Goal: Check status: Check status

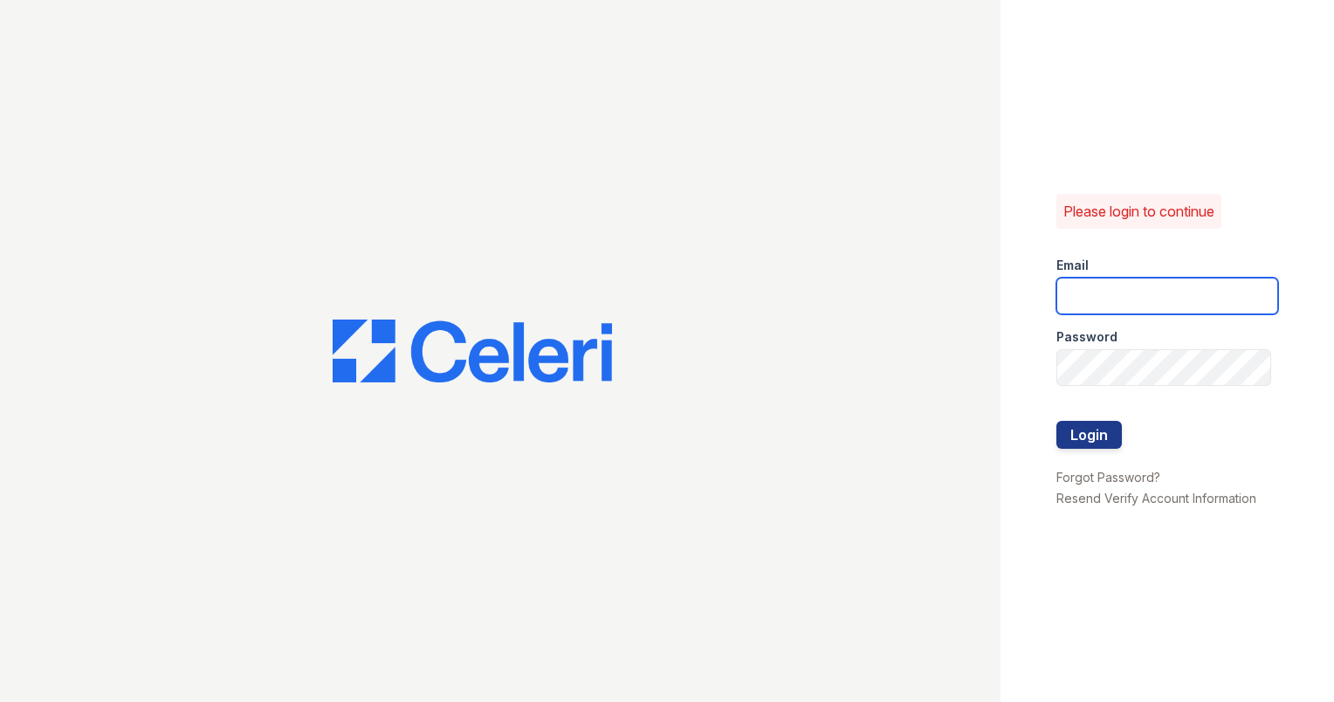
click at [1097, 294] on input "email" at bounding box center [1168, 296] width 222 height 37
type input "ashberry@mmgmgt.com"
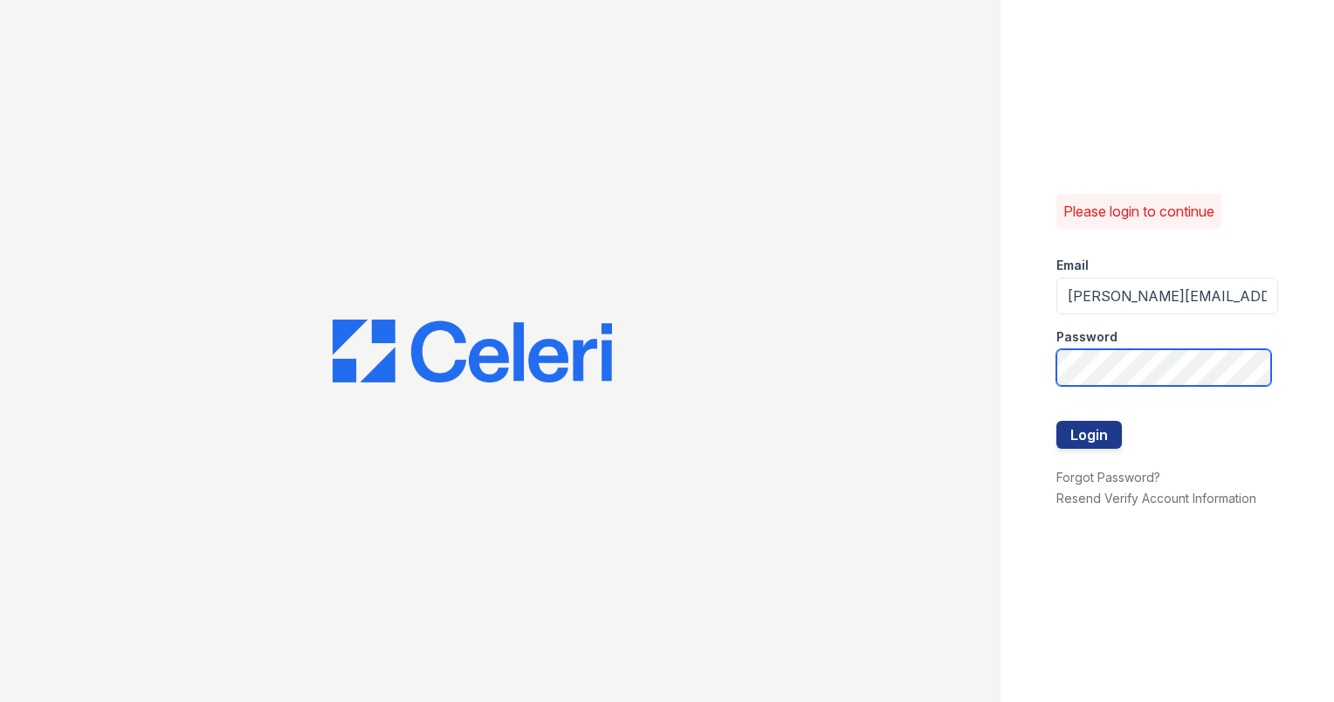
click at [1057, 421] on button "Login" at bounding box center [1089, 435] width 65 height 28
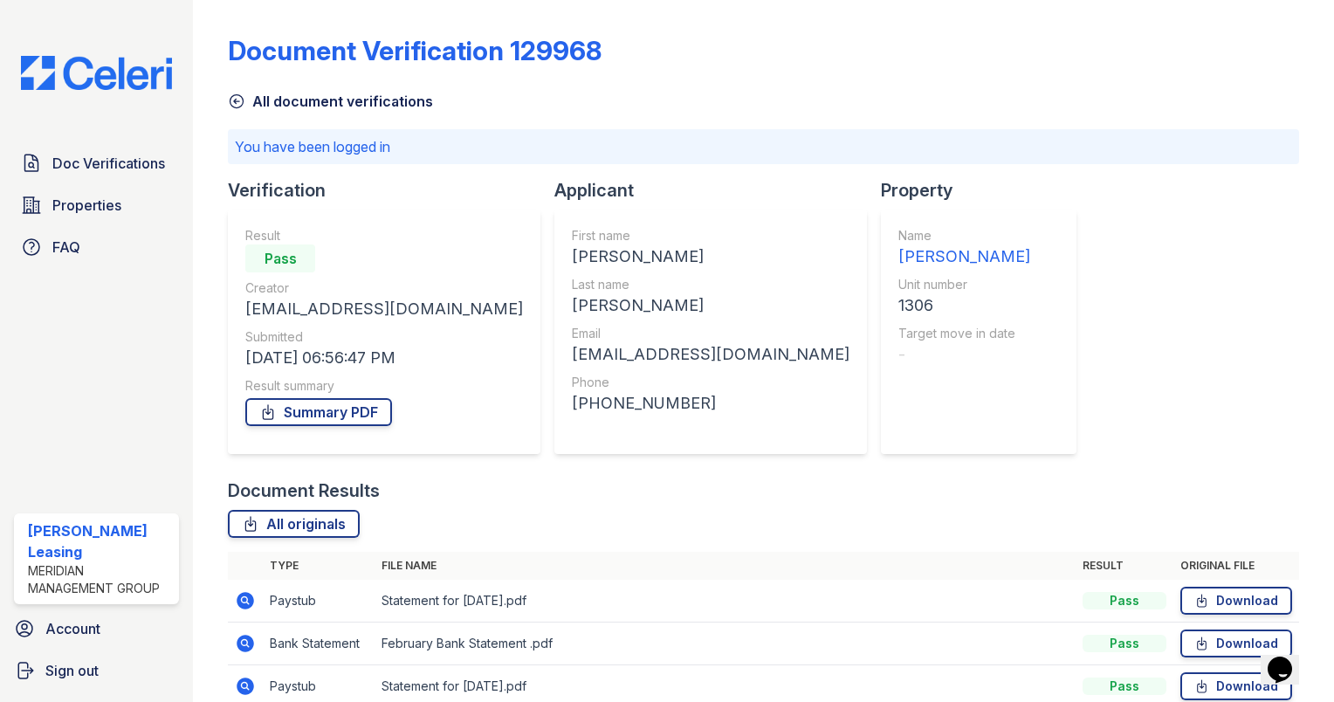
click at [234, 99] on icon at bounding box center [236, 101] width 17 height 17
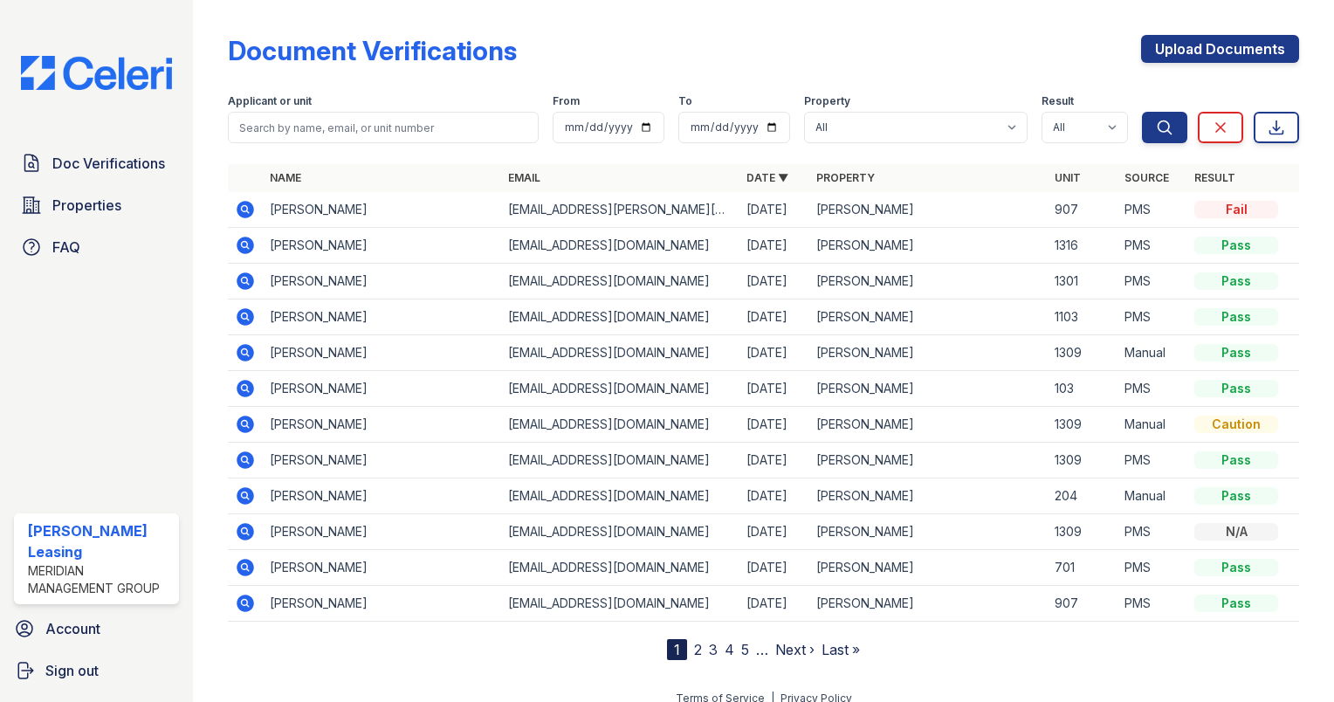
click at [249, 209] on icon at bounding box center [245, 209] width 17 height 17
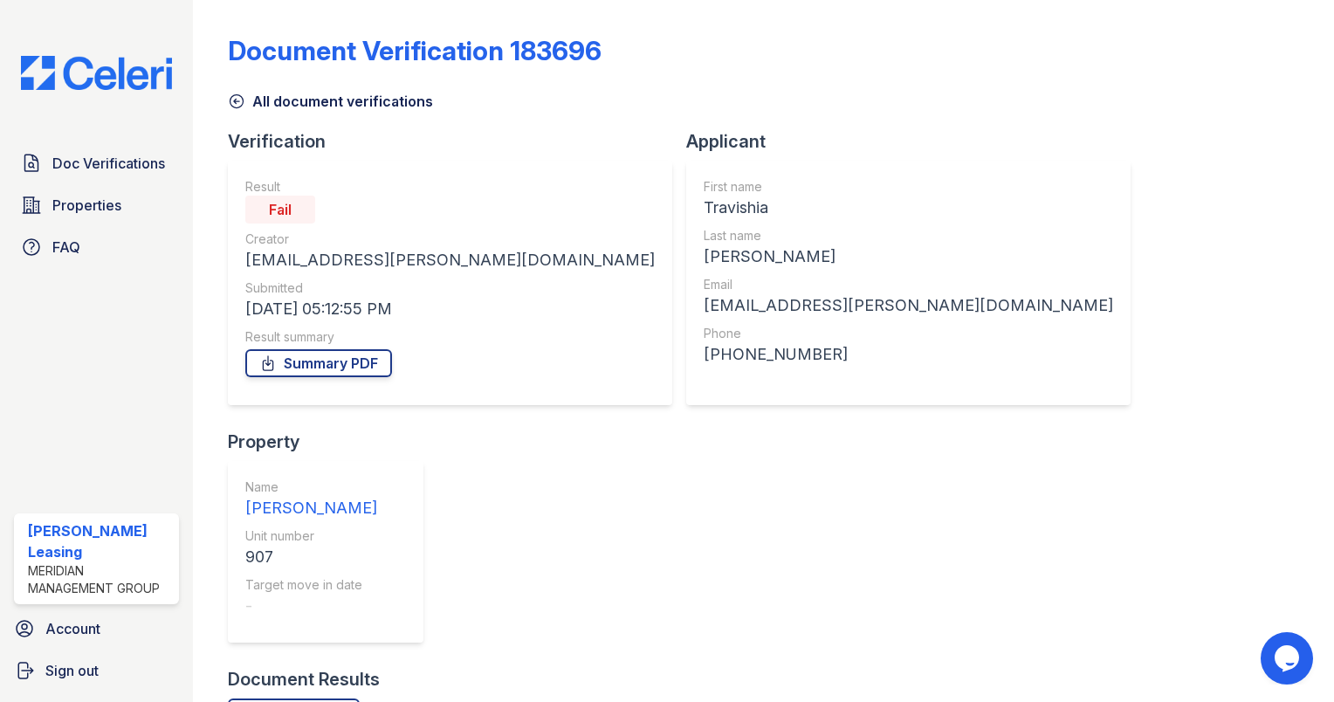
scroll to position [119, 0]
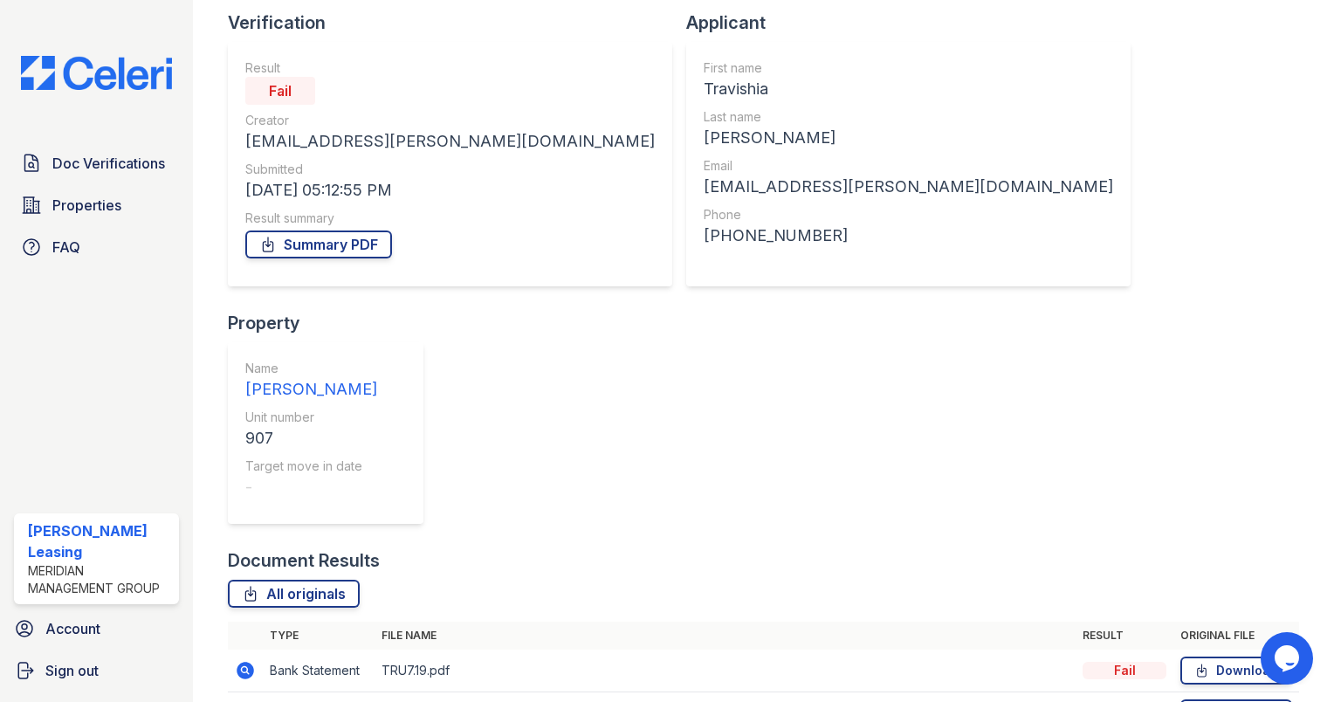
click at [247, 692] on td at bounding box center [245, 713] width 35 height 43
click at [245, 692] on td at bounding box center [245, 713] width 35 height 43
click at [251, 701] on icon at bounding box center [245, 713] width 21 height 21
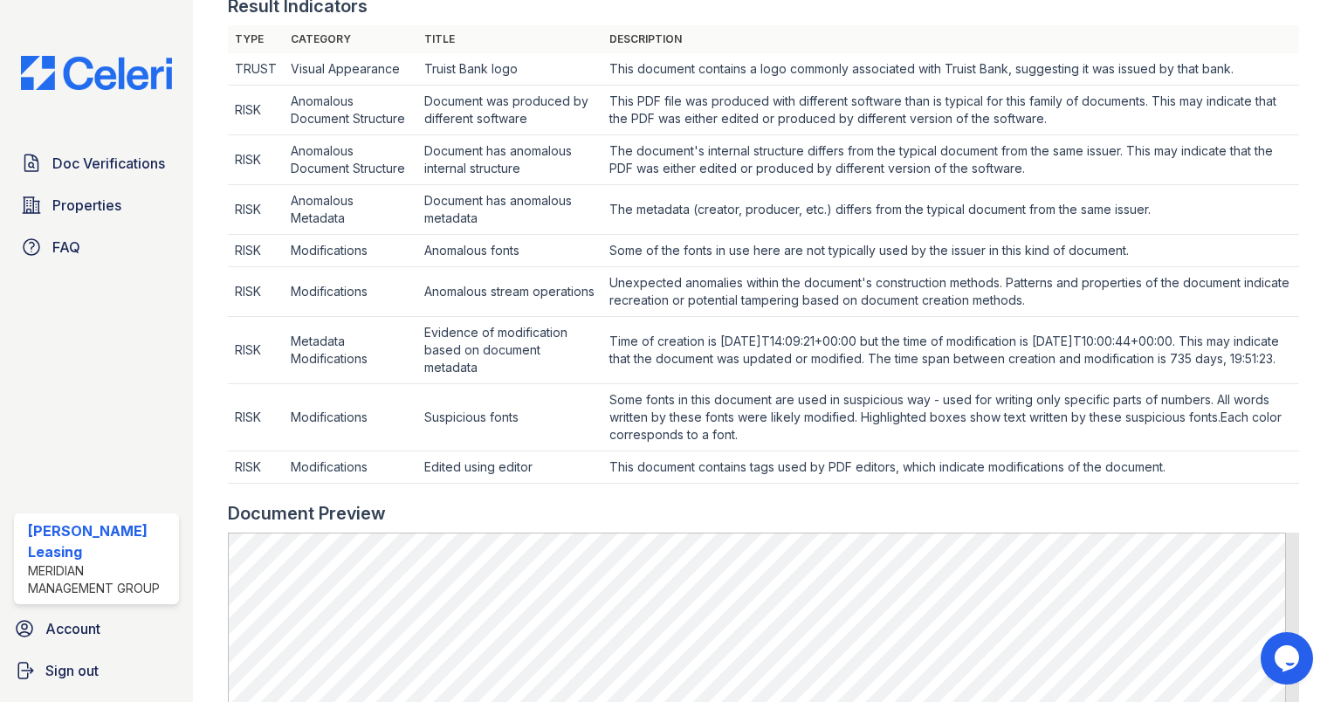
scroll to position [602, 0]
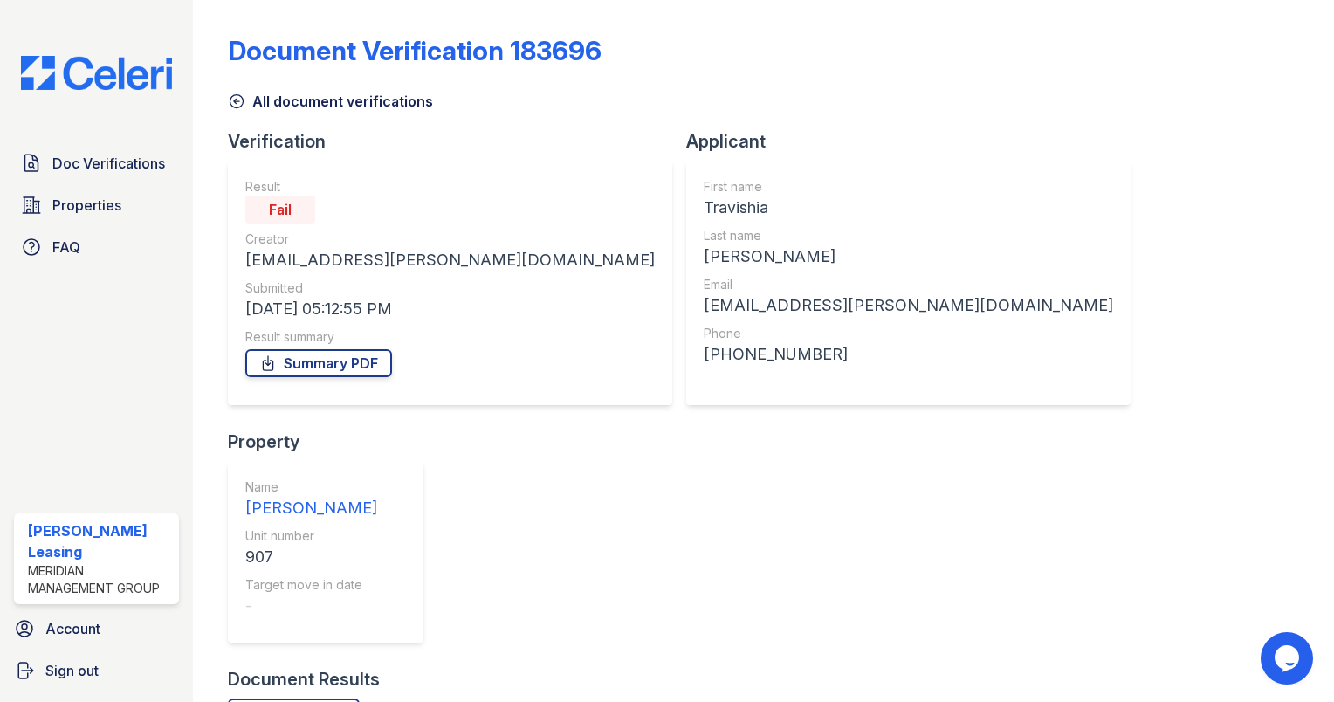
click at [237, 106] on icon at bounding box center [236, 101] width 17 height 17
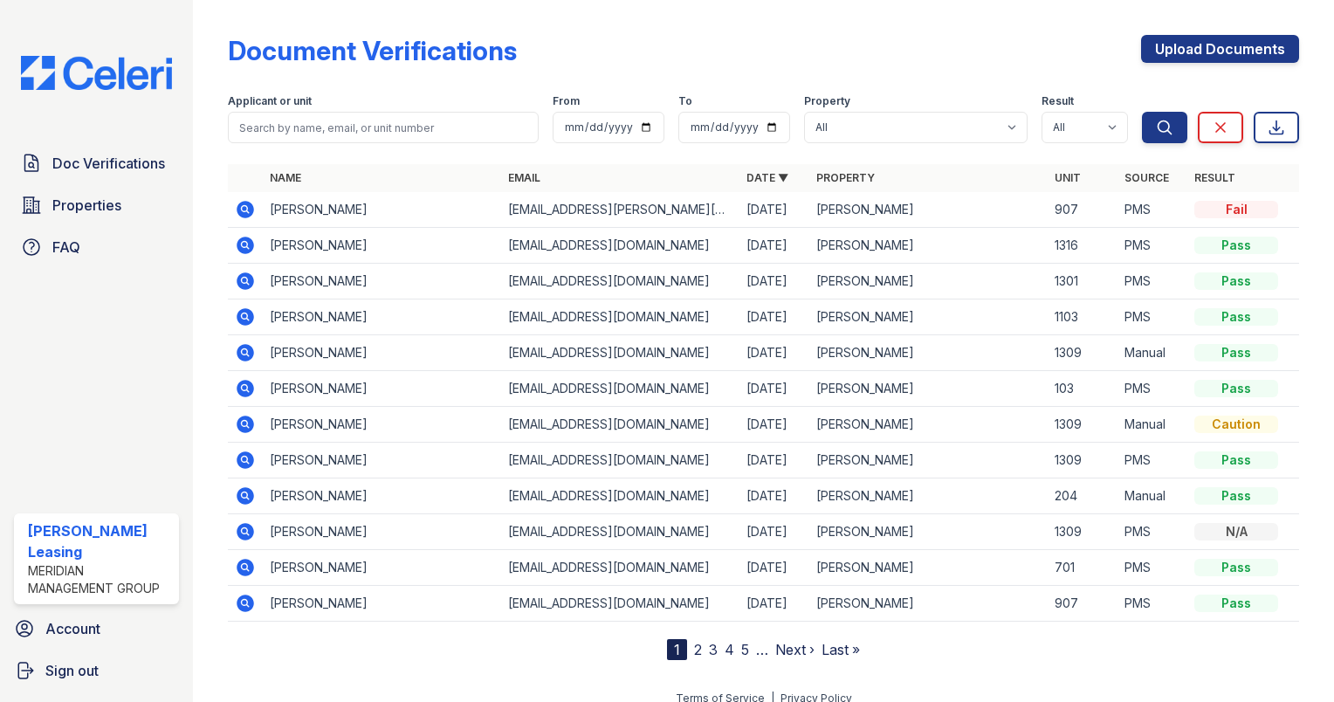
click at [244, 213] on icon at bounding box center [245, 209] width 17 height 17
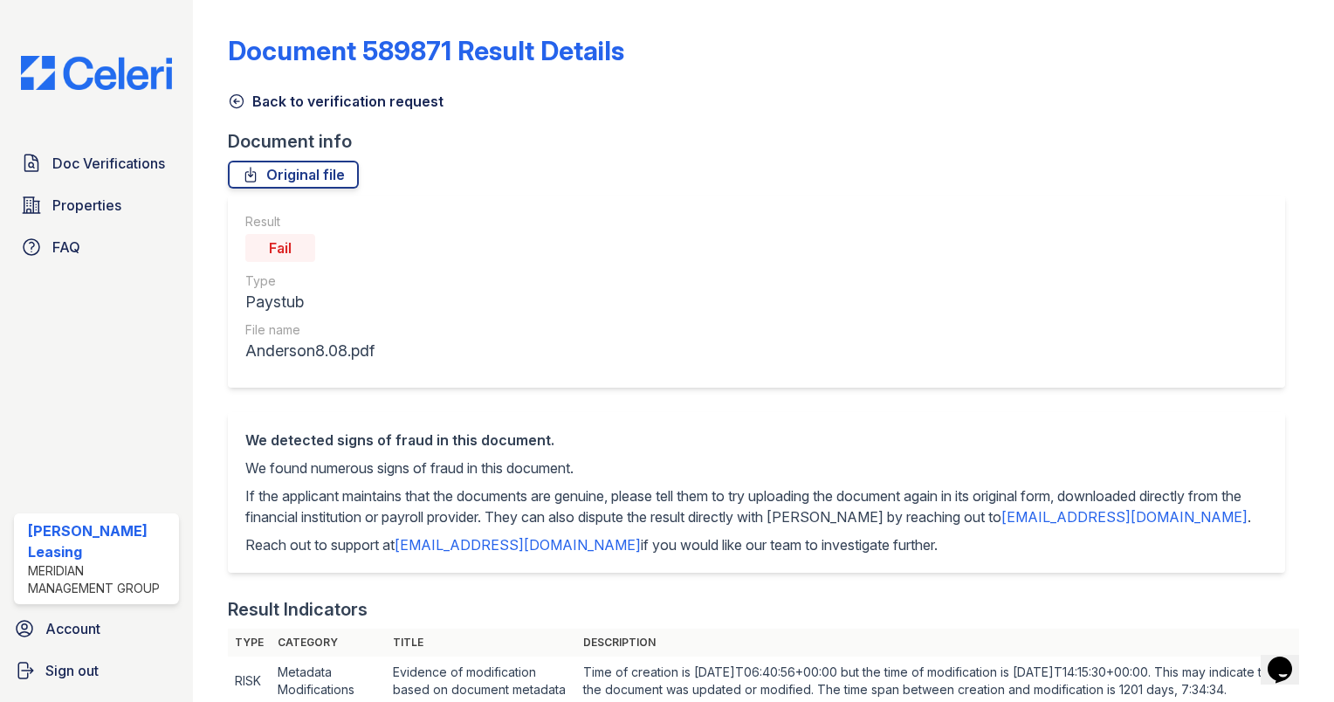
click at [237, 102] on icon at bounding box center [236, 101] width 17 height 17
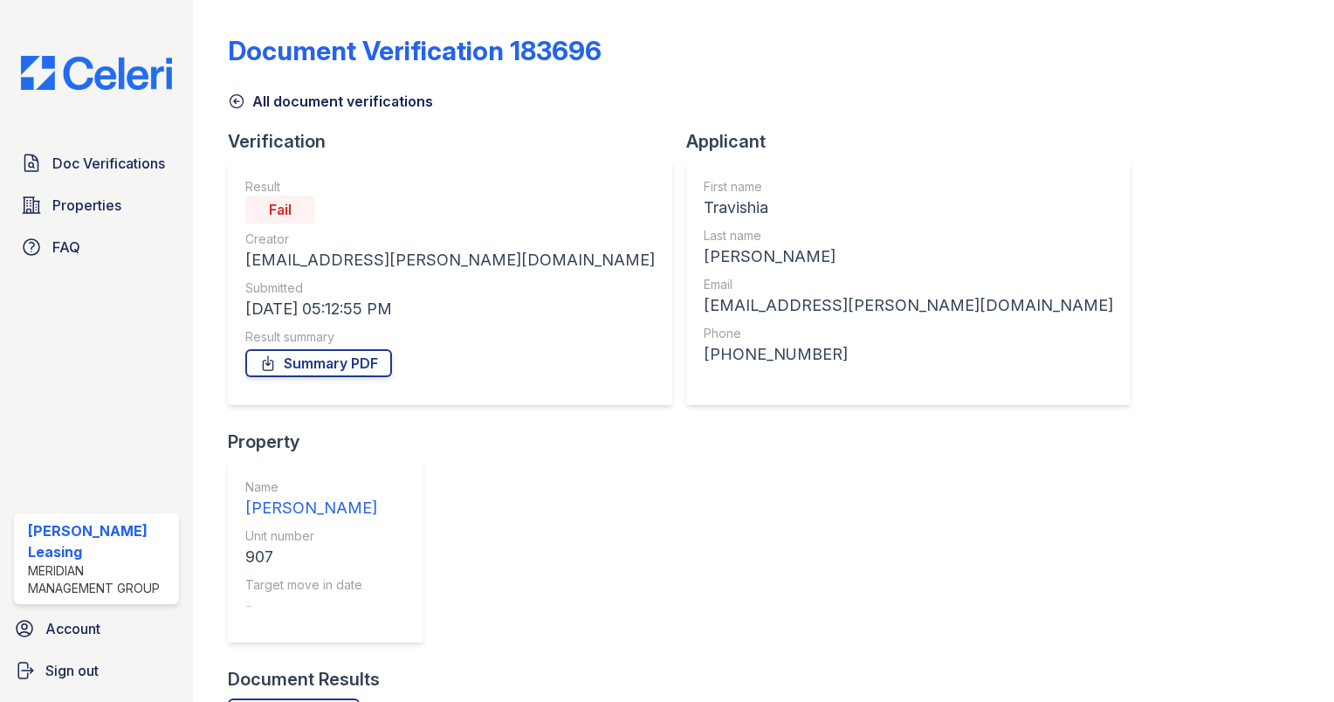
click at [237, 102] on icon at bounding box center [236, 101] width 17 height 17
